Goal: Task Accomplishment & Management: Manage account settings

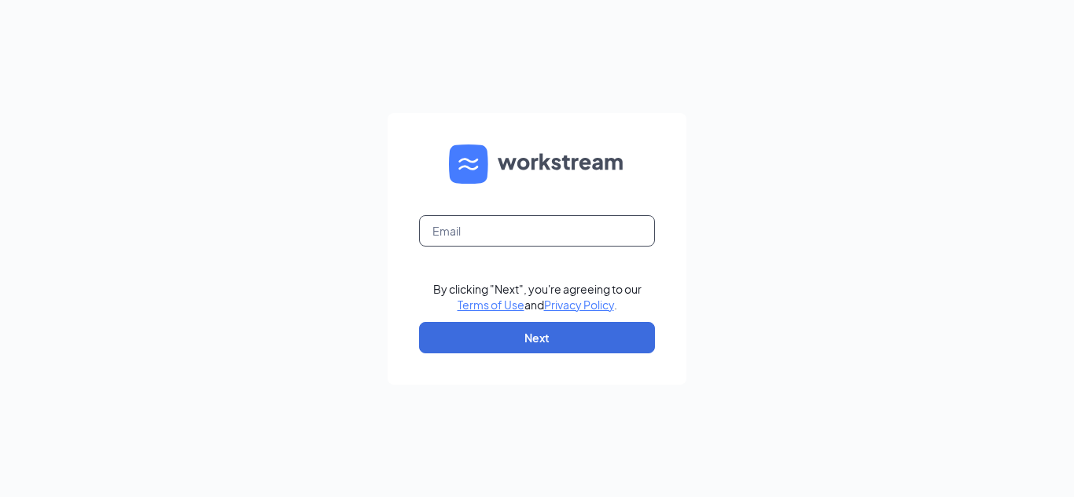
click at [499, 216] on input "text" at bounding box center [537, 230] width 236 height 31
type input "[EMAIL_ADDRESS][DOMAIN_NAME]"
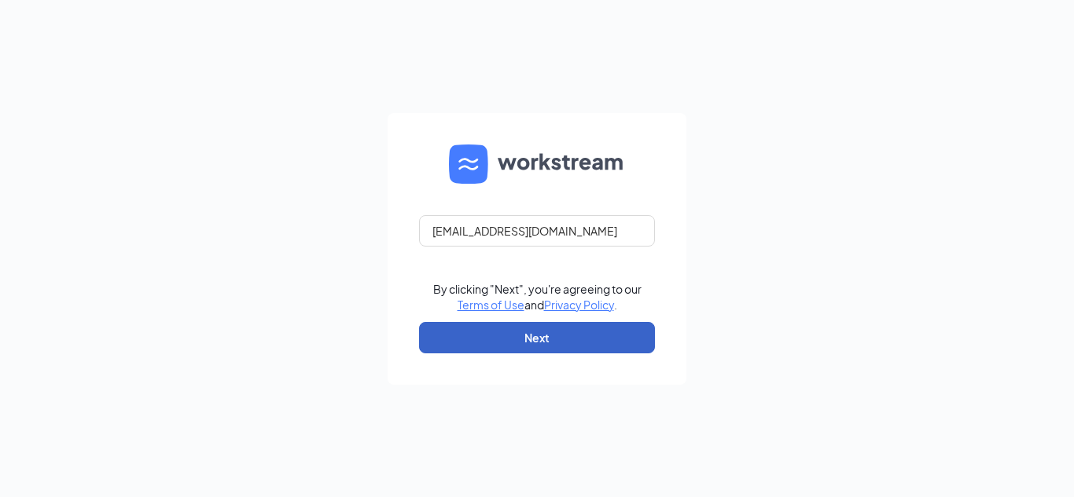
click at [461, 349] on button "Next" at bounding box center [537, 337] width 236 height 31
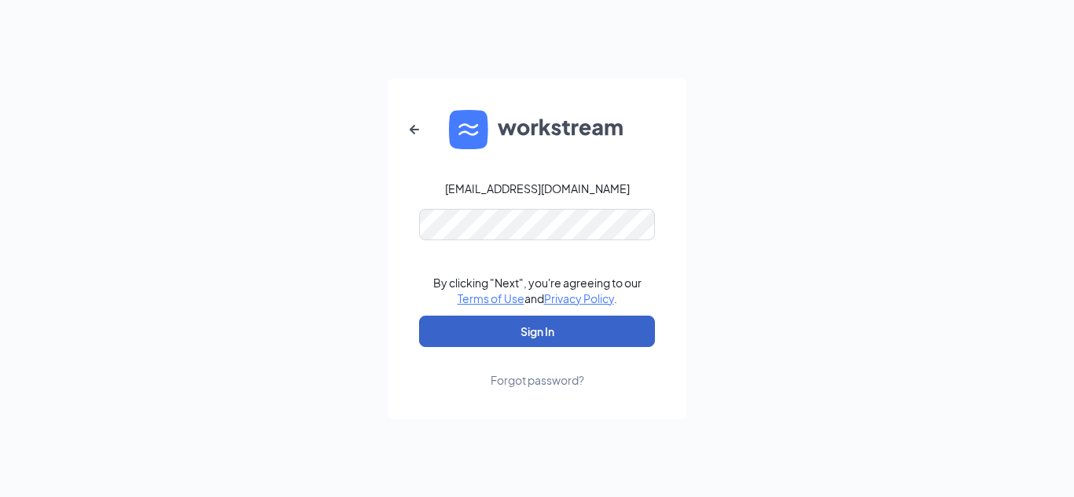
click at [442, 321] on button "Sign In" at bounding box center [537, 331] width 236 height 31
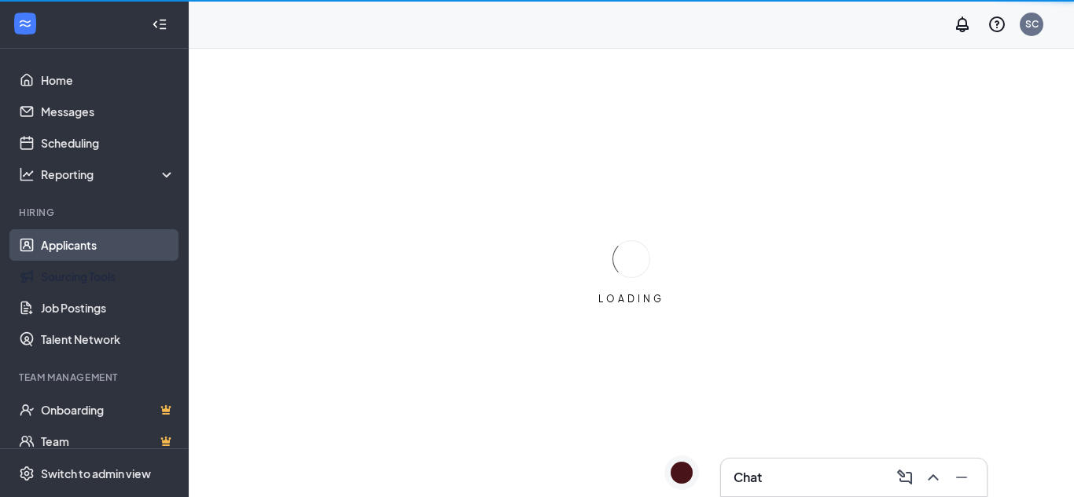
click at [41, 246] on link "Applicants" at bounding box center [108, 244] width 134 height 31
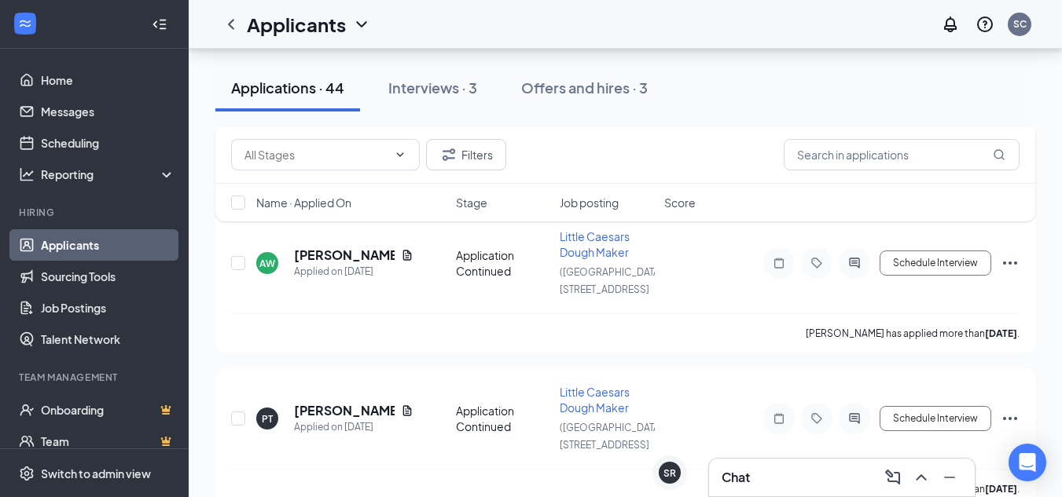
scroll to position [1398, 0]
